Goal: Find specific page/section: Find specific page/section

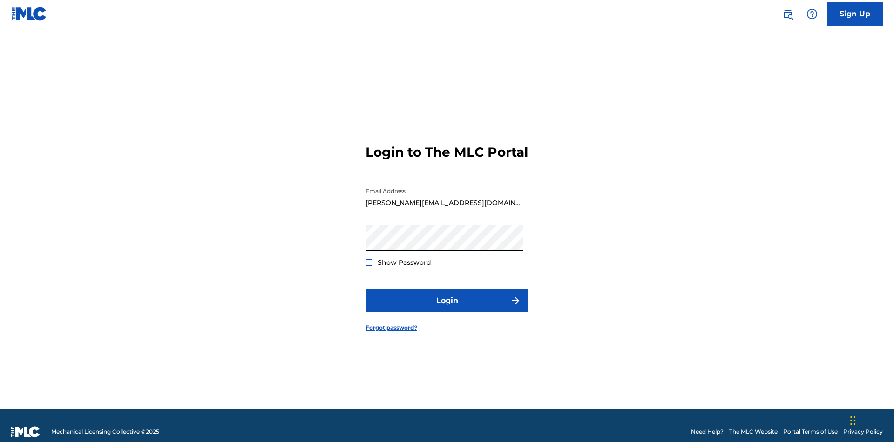
scroll to position [12, 0]
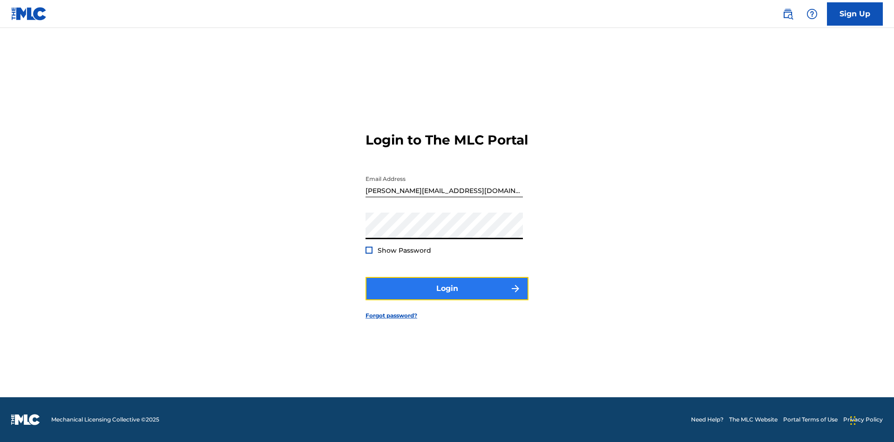
click at [447, 296] on button "Login" at bounding box center [447, 288] width 163 height 23
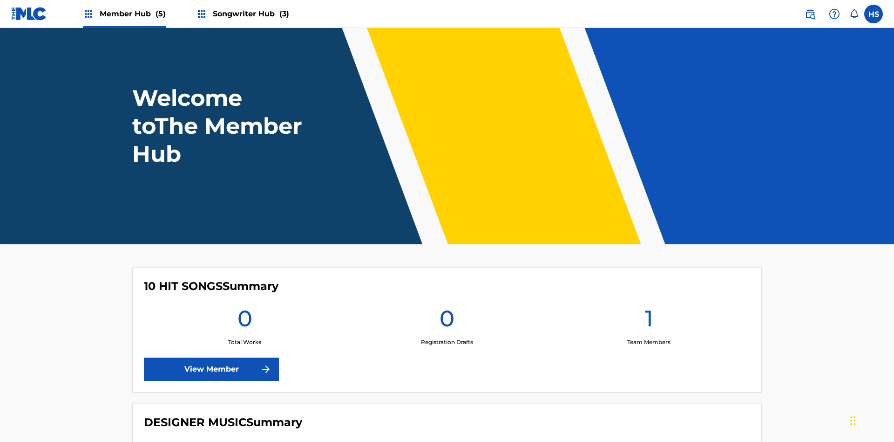
click at [132, 14] on span "Member Hub (5)" at bounding box center [133, 13] width 66 height 11
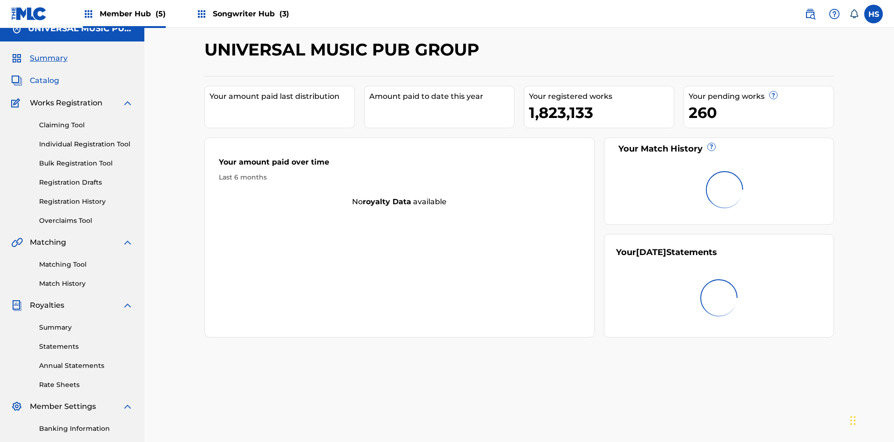
click at [44, 75] on span "Catalog" at bounding box center [44, 80] width 29 height 11
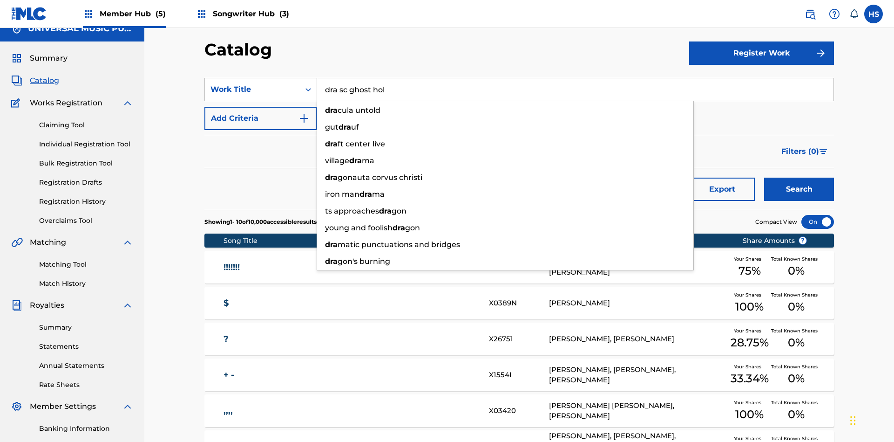
click at [505, 102] on div "dra cula untold" at bounding box center [505, 110] width 376 height 17
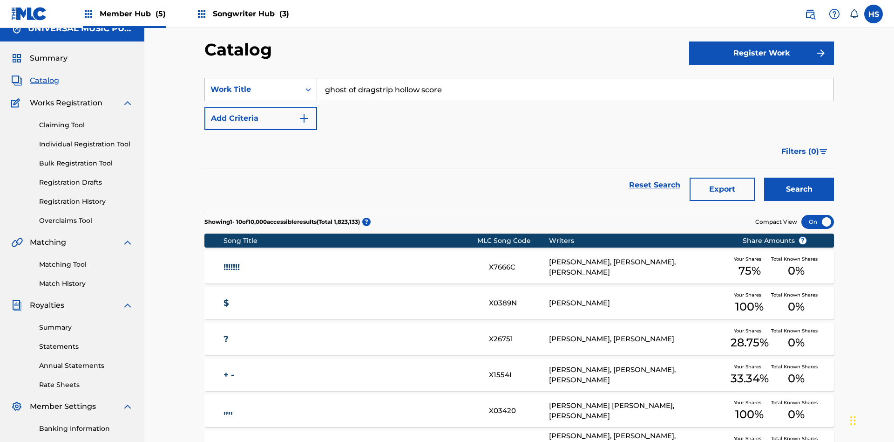
click at [250, 14] on span "Songwriter Hub (3)" at bounding box center [251, 13] width 76 height 11
